Goal: Task Accomplishment & Management: Complete application form

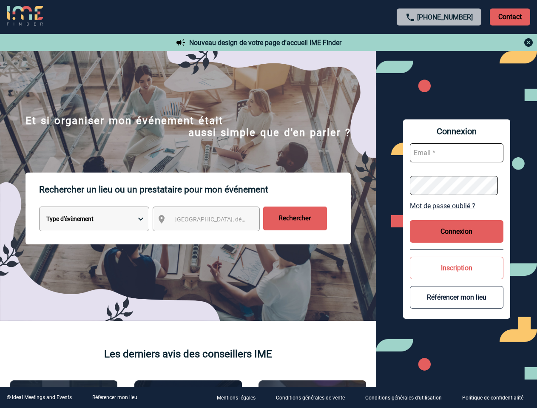
click at [268, 204] on p "Rechercher un lieu ou un prestataire pour mon événement" at bounding box center [195, 190] width 312 height 34
click at [510, 17] on p "Contact" at bounding box center [510, 17] width 40 height 17
click at [439, 43] on div at bounding box center [439, 42] width 189 height 10
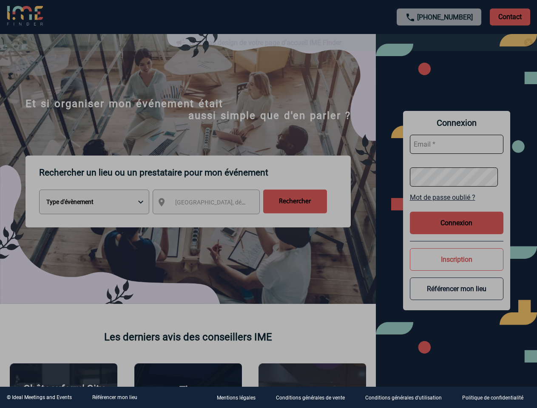
click at [214, 221] on div at bounding box center [268, 204] width 537 height 408
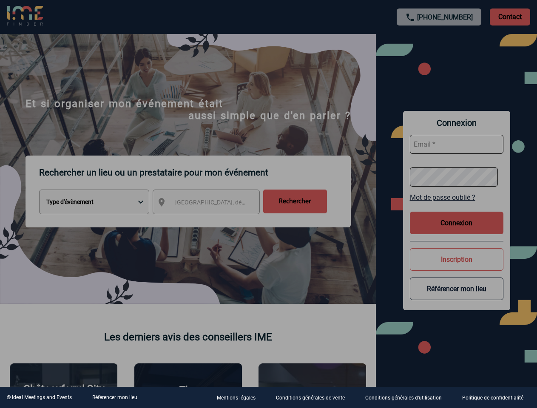
click at [457, 206] on div at bounding box center [268, 204] width 537 height 408
click at [457, 231] on div at bounding box center [268, 204] width 537 height 408
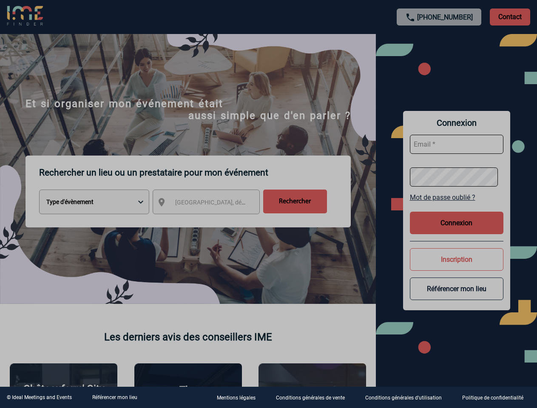
click at [457, 268] on div at bounding box center [268, 204] width 537 height 408
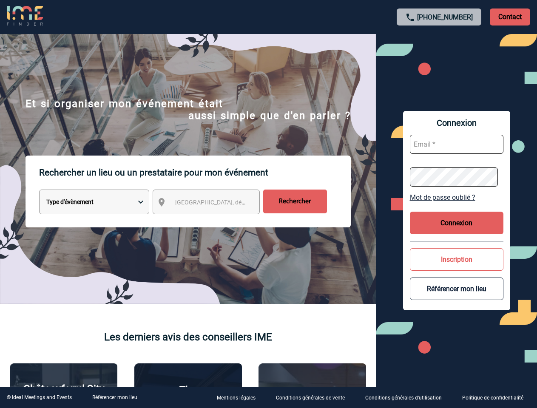
click at [457, 297] on button "Référencer mon lieu" at bounding box center [457, 289] width 94 height 23
click at [114, 398] on link "Référencer mon lieu" at bounding box center [114, 398] width 45 height 6
